Goal: Check status: Check status

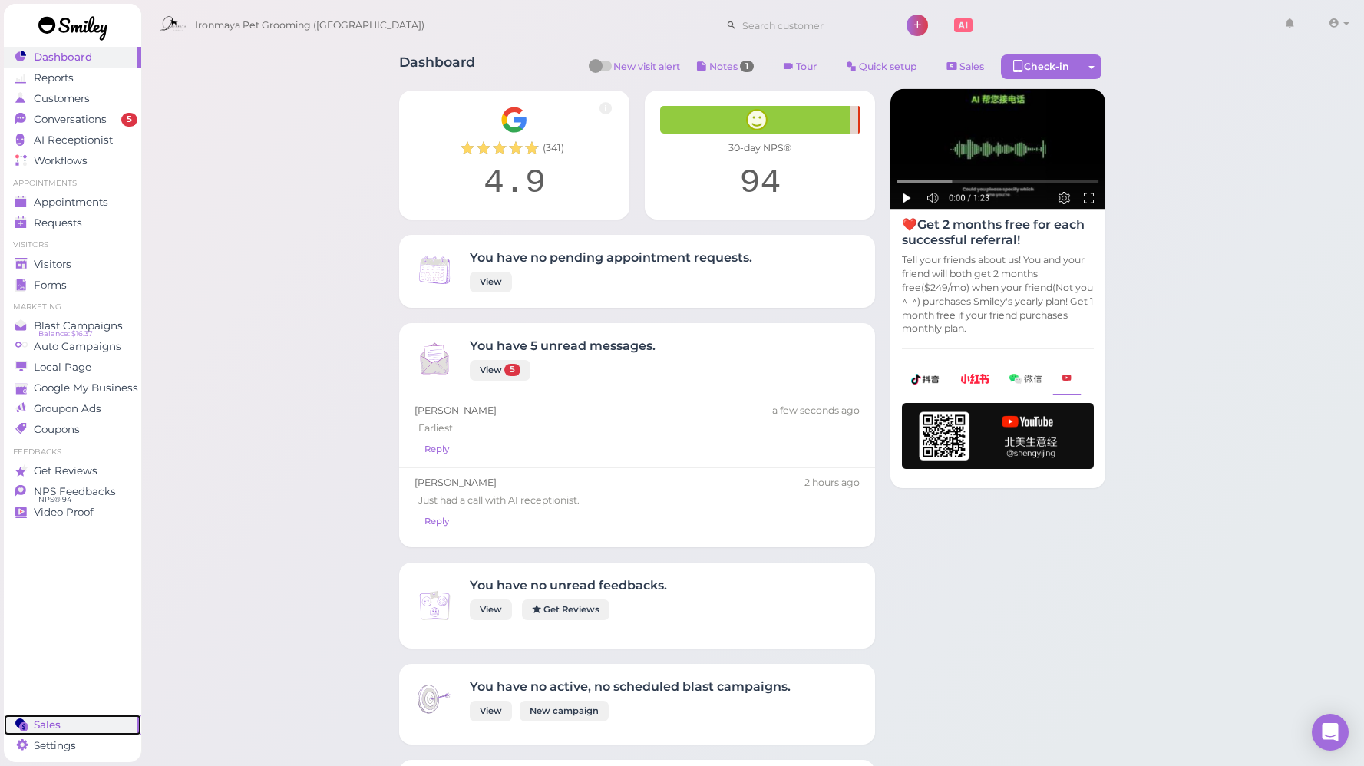
click at [68, 720] on div "Sales" at bounding box center [70, 725] width 111 height 13
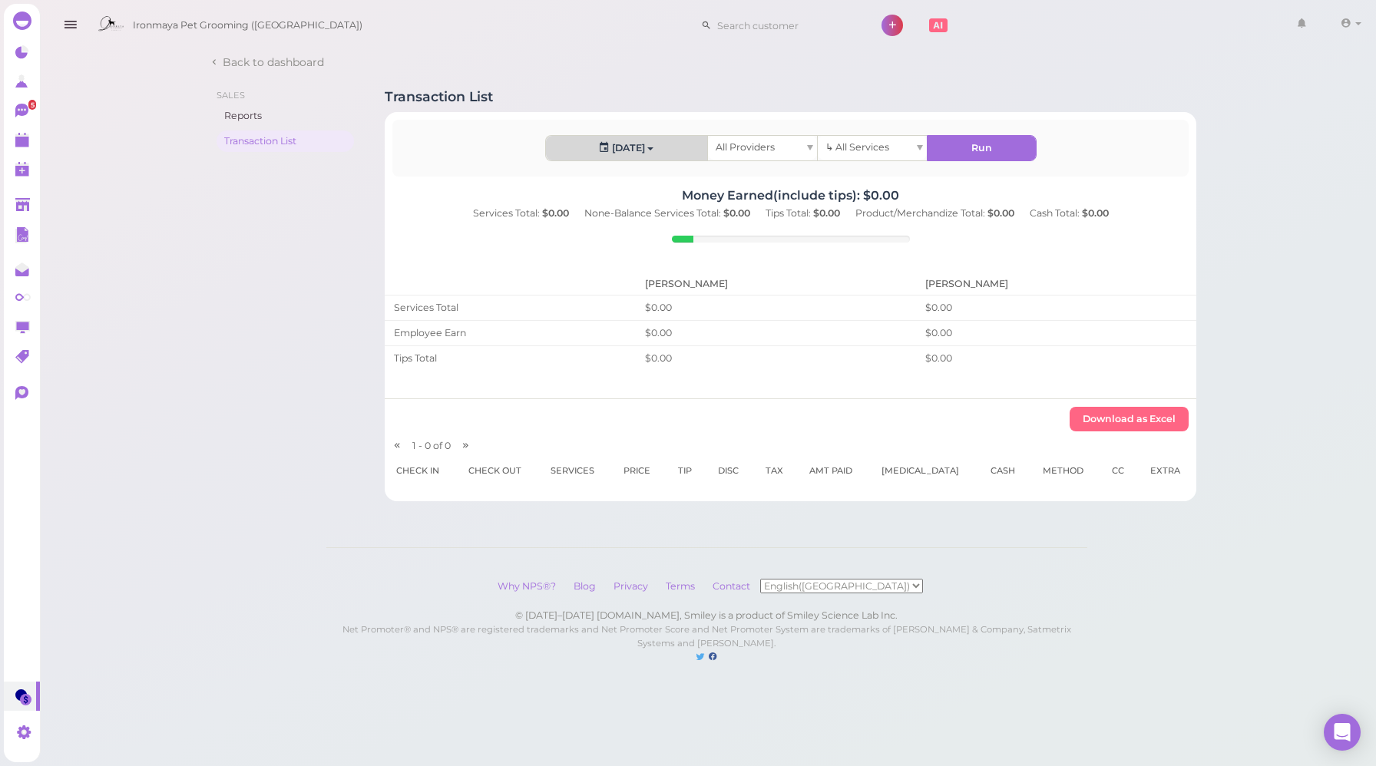
click at [585, 138] on button "[DATE]" at bounding box center [626, 148] width 161 height 25
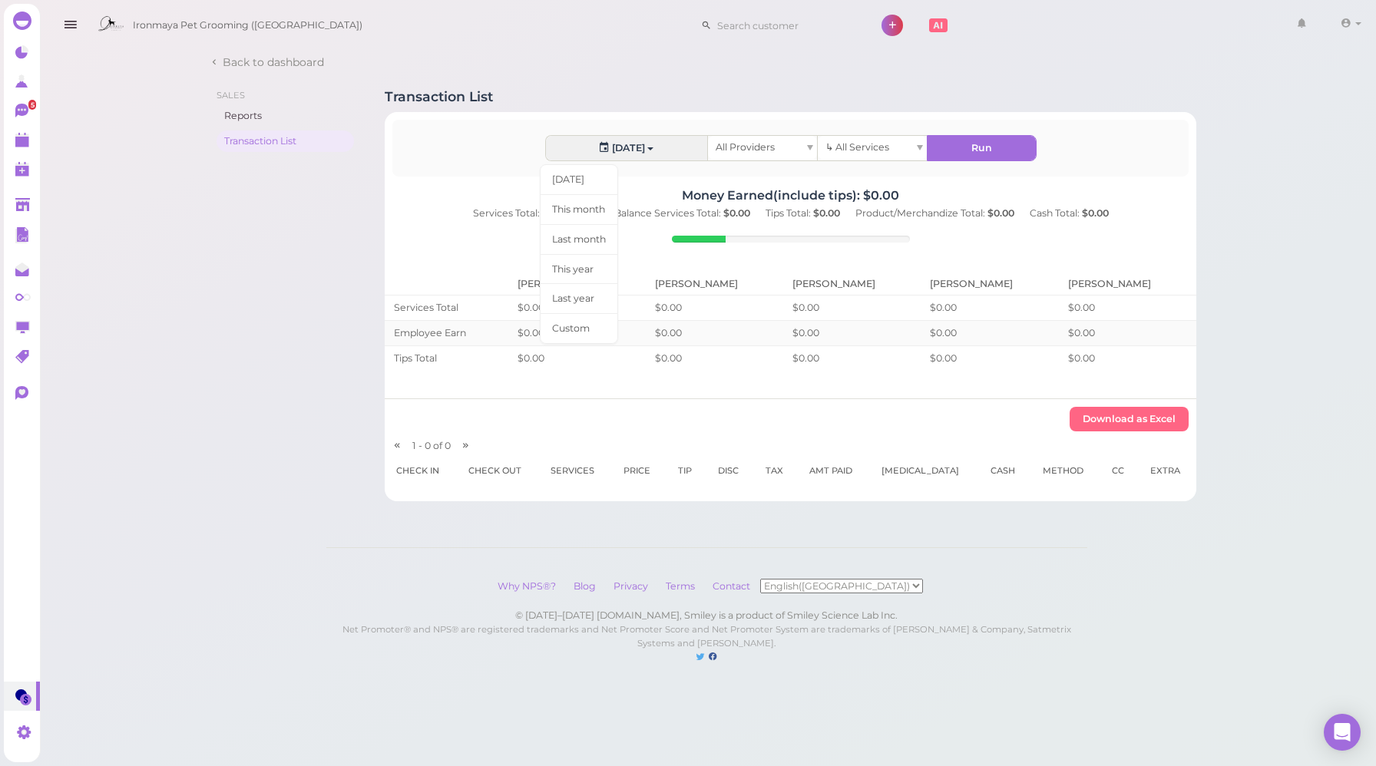
click at [577, 323] on link "Custom" at bounding box center [579, 328] width 78 height 31
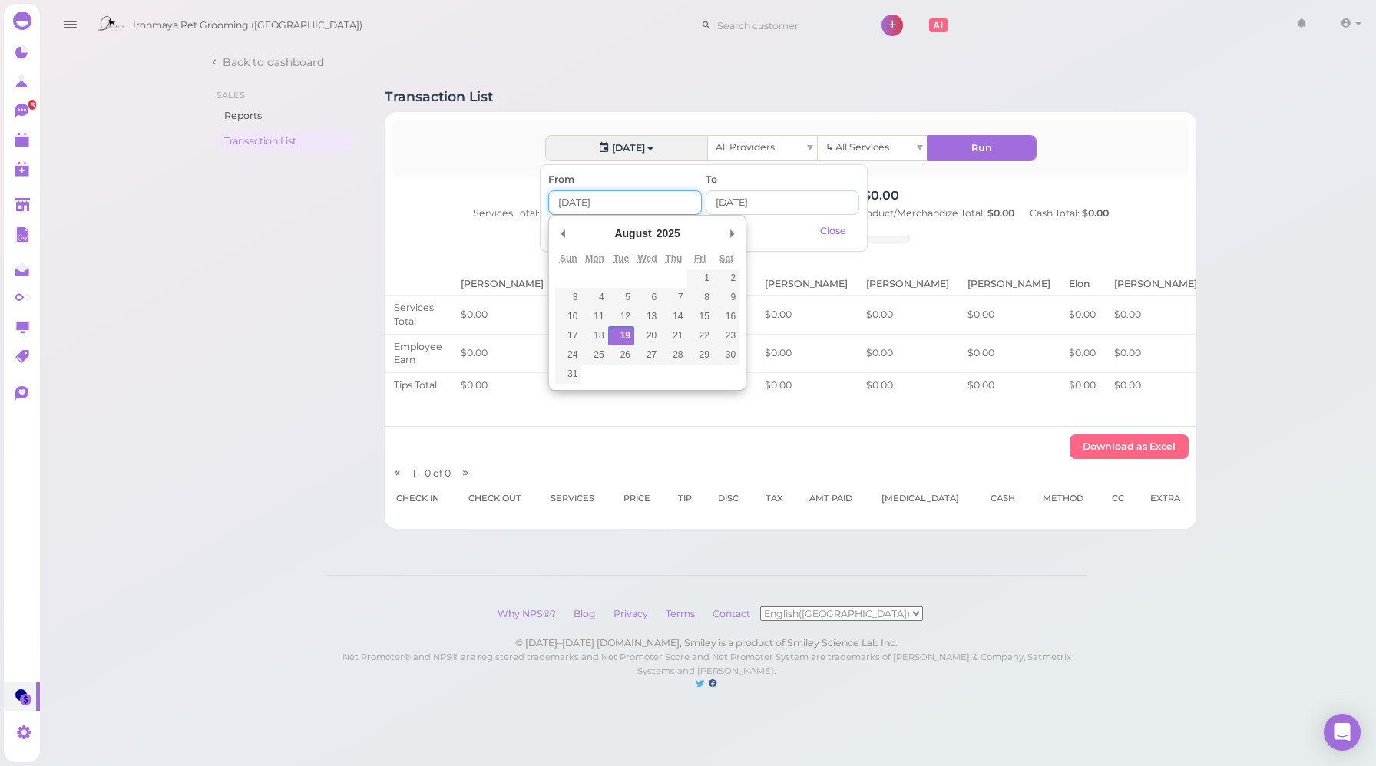
click at [585, 203] on input "Use the arrow keys to pick a date" at bounding box center [625, 202] width 154 height 25
type input "[DATE]"
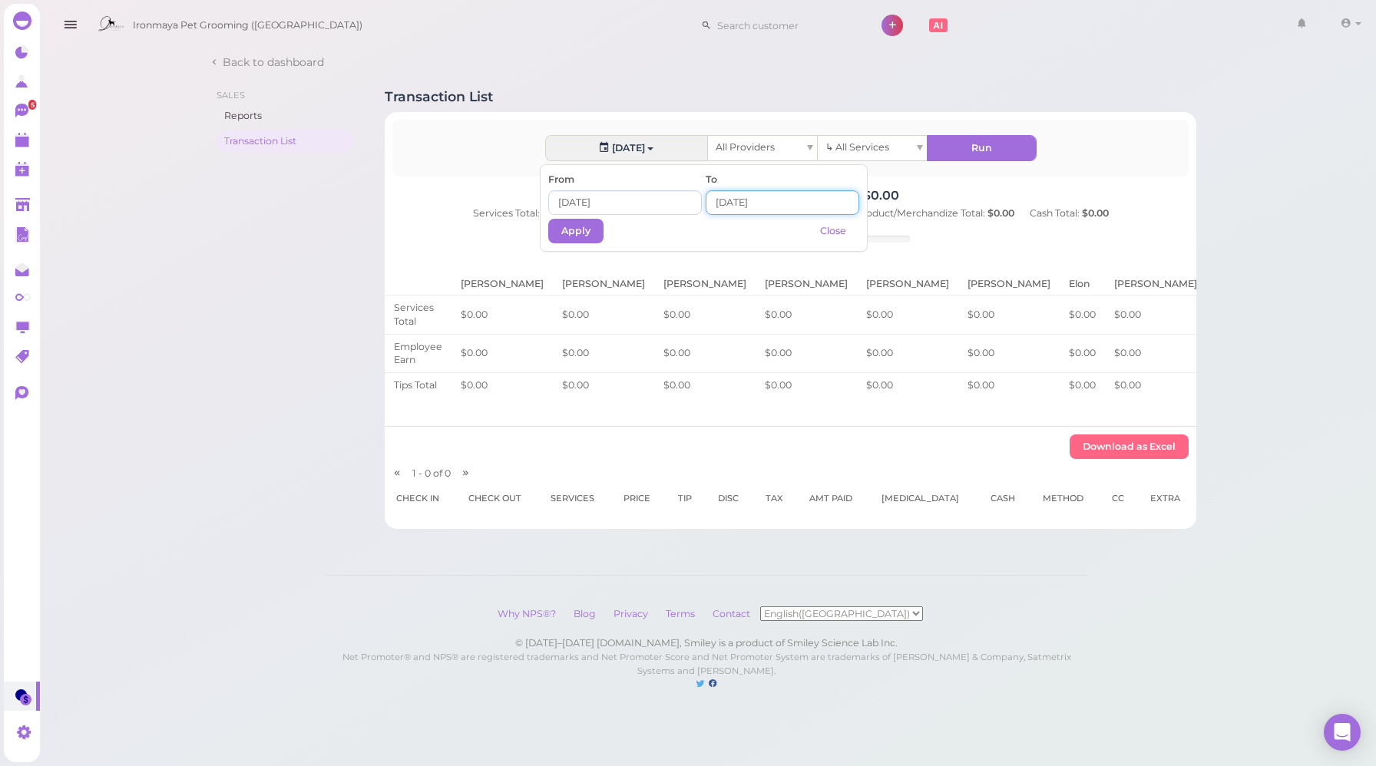
click at [732, 208] on input at bounding box center [782, 202] width 154 height 25
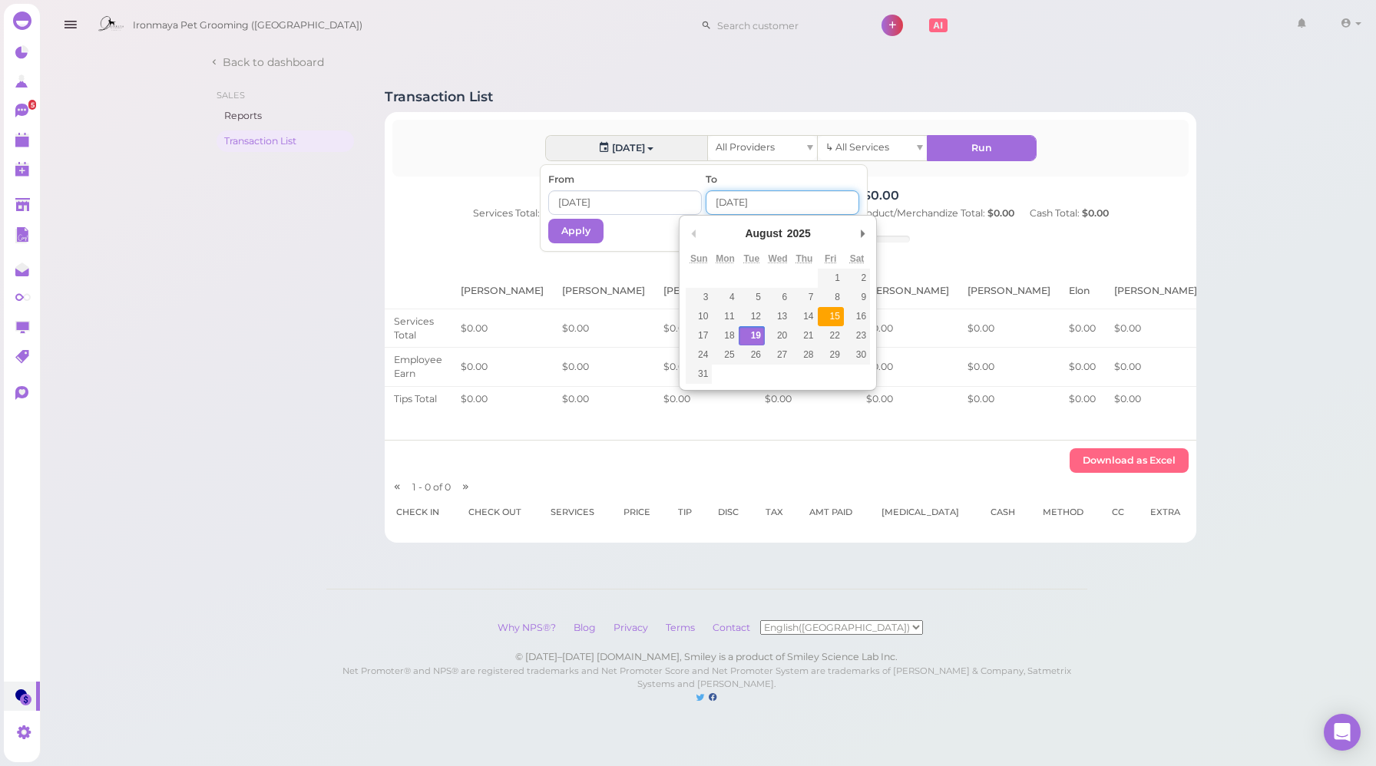
type input "[DATE]"
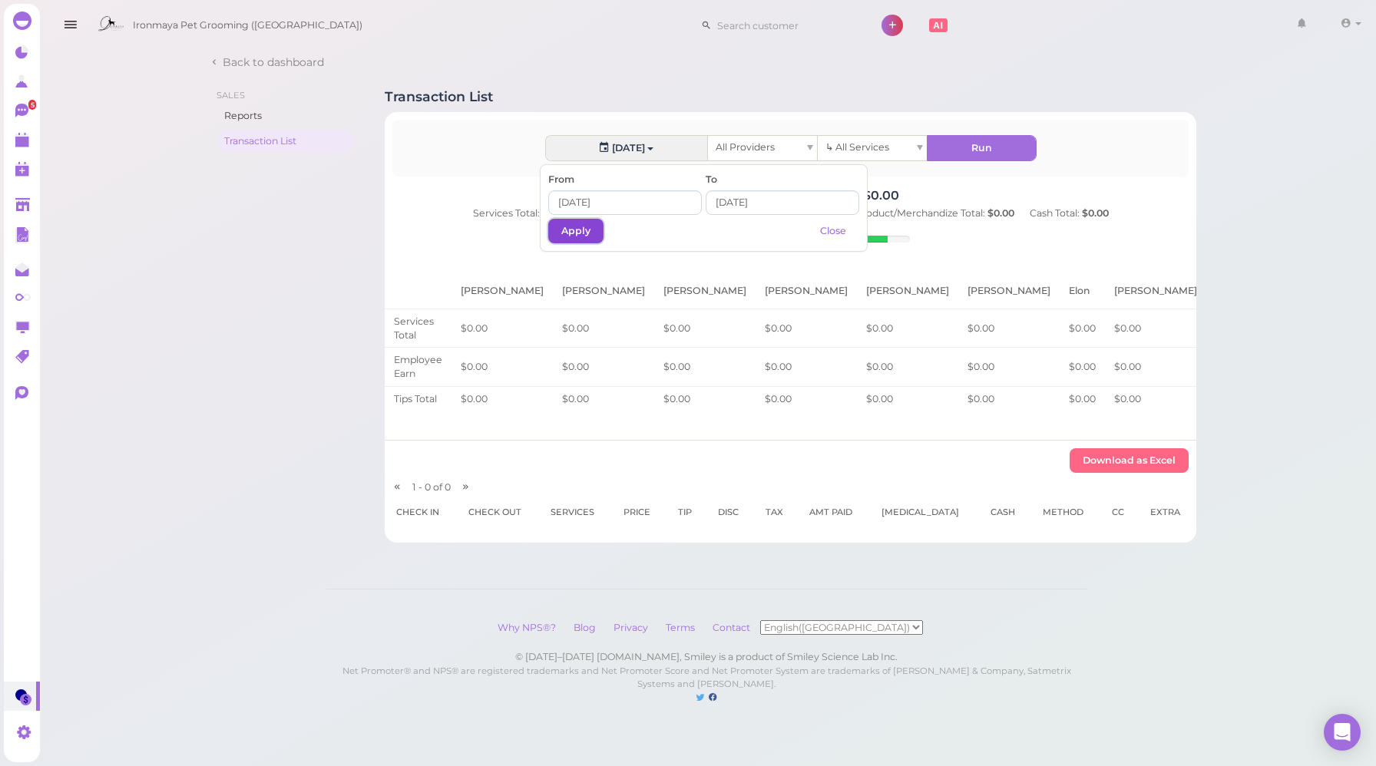
click at [574, 235] on button "Apply" at bounding box center [575, 231] width 55 height 25
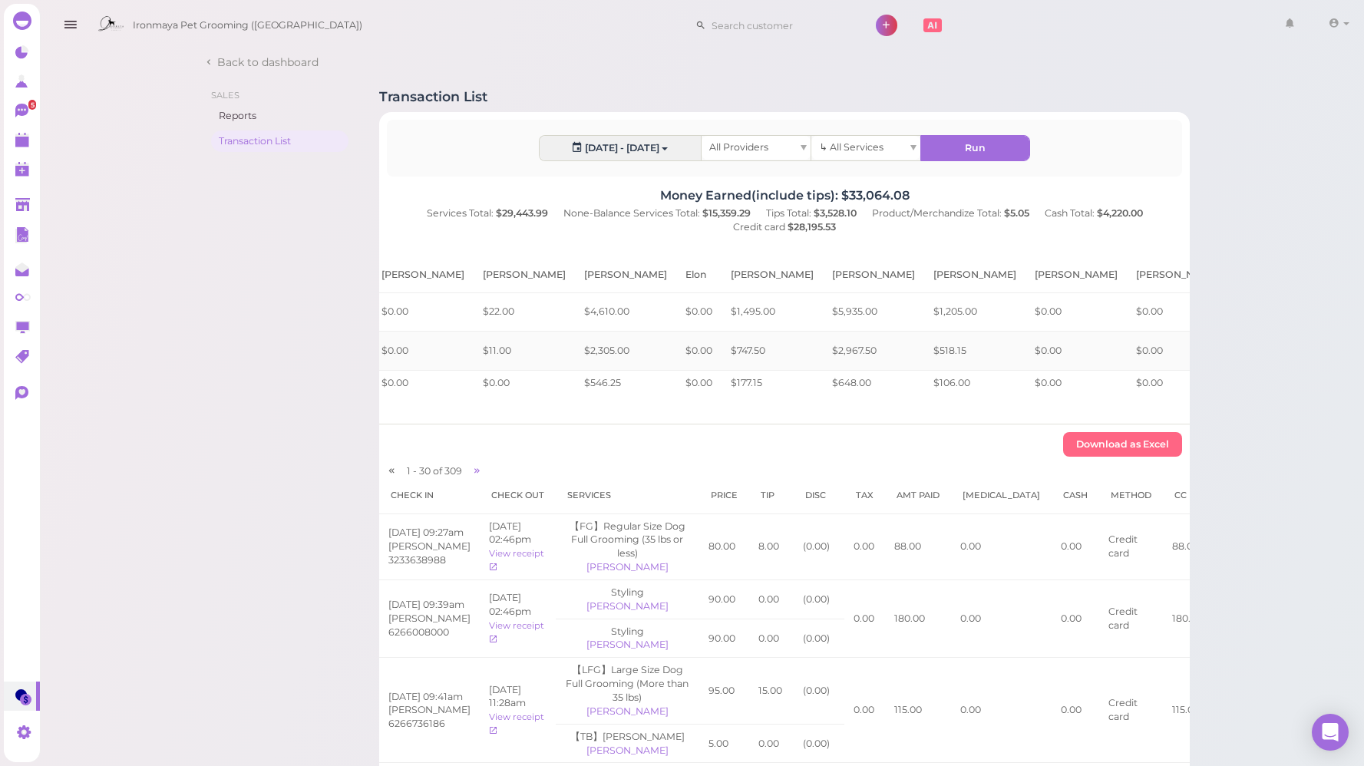
scroll to position [0, 460]
click at [1339, 22] on span at bounding box center [1335, 24] width 13 height 12
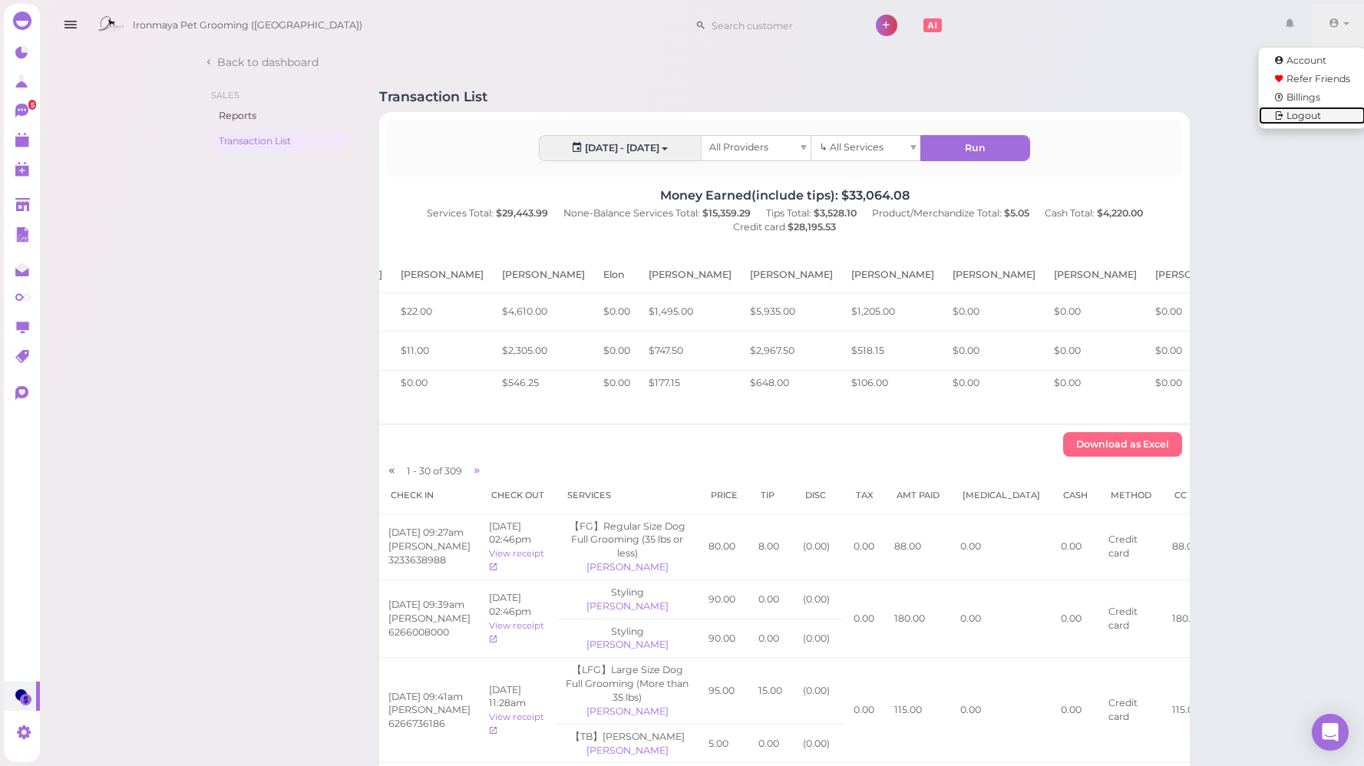
click at [1286, 124] on link "Logout" at bounding box center [1312, 116] width 107 height 18
